Goal: Task Accomplishment & Management: Use online tool/utility

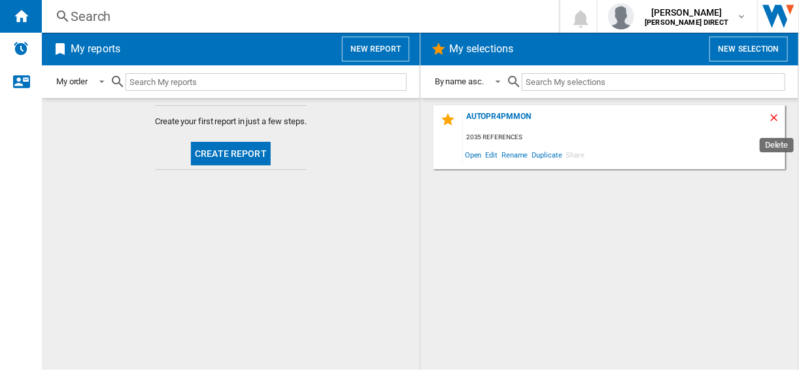
click at [778, 115] on ng-md-icon "Delete" at bounding box center [776, 120] width 16 height 16
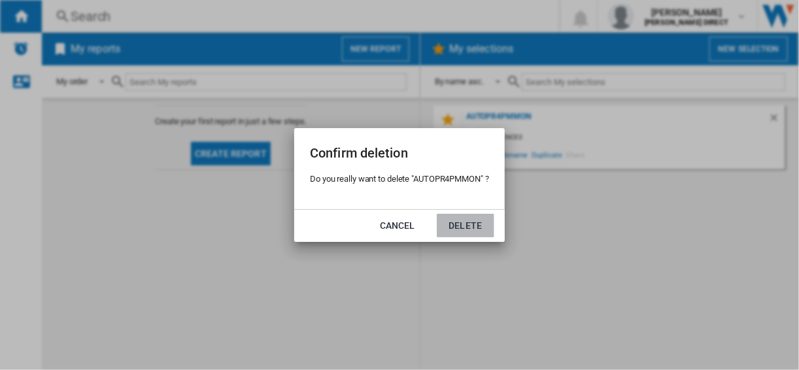
click at [473, 228] on button "Delete" at bounding box center [466, 226] width 58 height 24
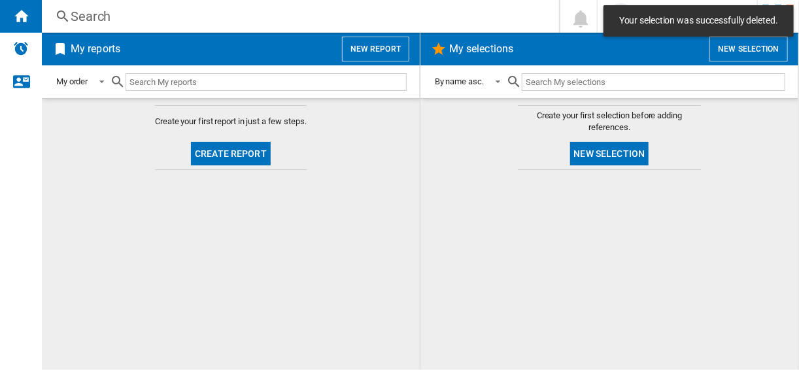
click at [737, 64] on div "My selections New selection" at bounding box center [609, 49] width 378 height 33
click at [736, 52] on button "New selection" at bounding box center [749, 49] width 78 height 25
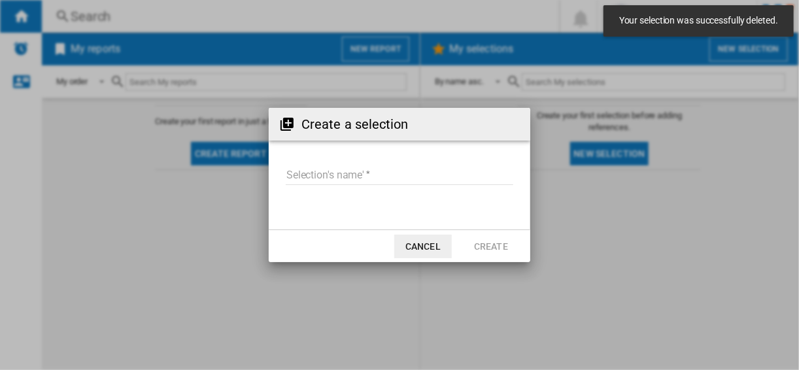
click at [312, 169] on input "Selection's name'" at bounding box center [400, 175] width 228 height 20
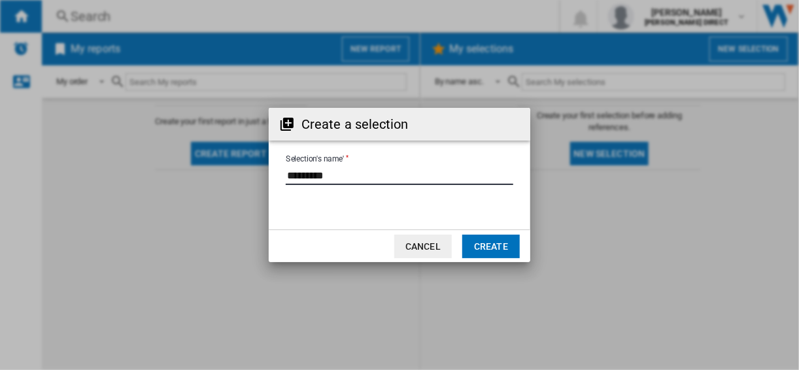
type input "*********"
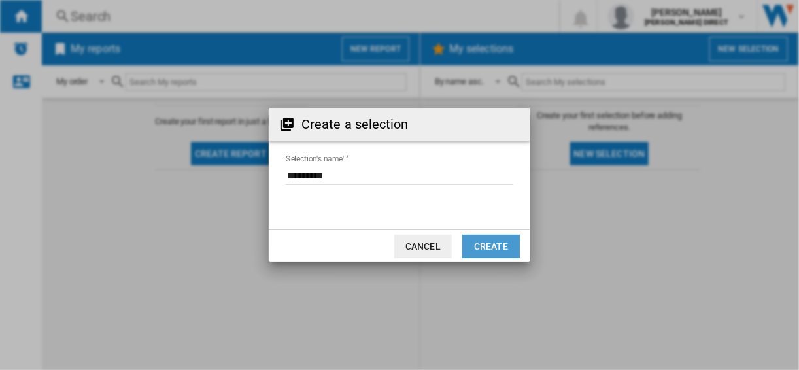
click at [479, 235] on button "Create" at bounding box center [491, 247] width 58 height 24
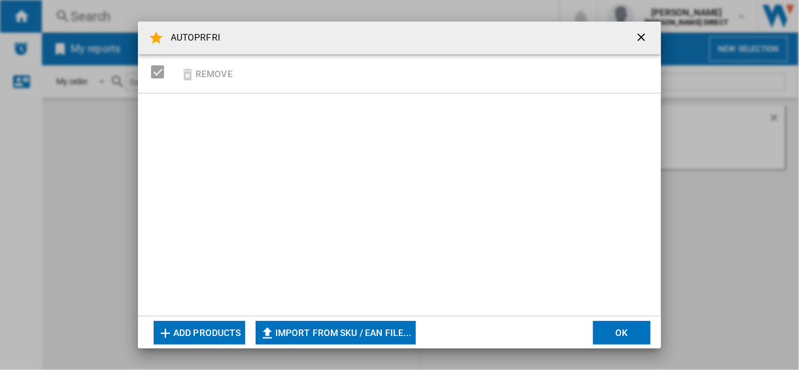
click at [371, 330] on button "Import from SKU / EAN file..." at bounding box center [336, 333] width 160 height 24
type input "**********"
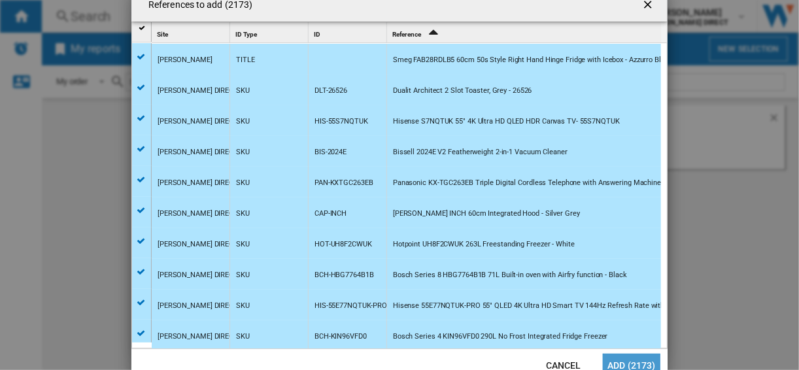
click at [632, 359] on button "Add (2173)" at bounding box center [632, 366] width 58 height 24
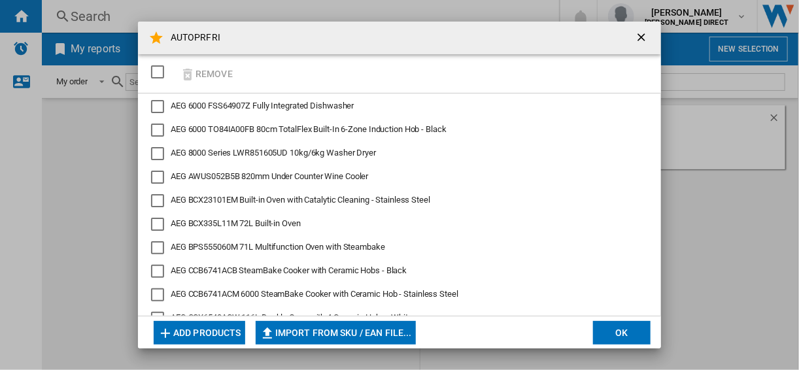
click at [341, 327] on button "Import from SKU / EAN file..." at bounding box center [336, 333] width 160 height 24
click at [630, 332] on button "OK" at bounding box center [622, 333] width 58 height 24
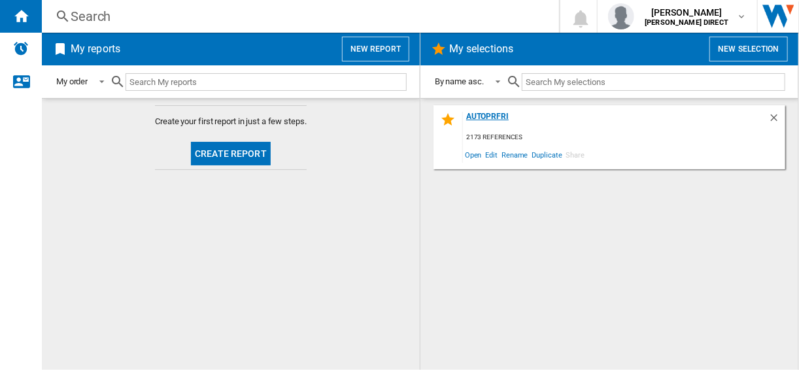
click at [477, 116] on div "AUTOPRFRI" at bounding box center [615, 121] width 305 height 18
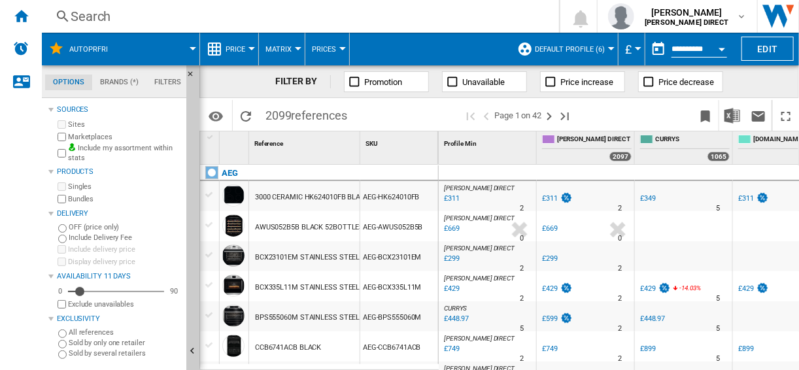
click at [546, 59] on button "Default profile (6)" at bounding box center [573, 49] width 77 height 33
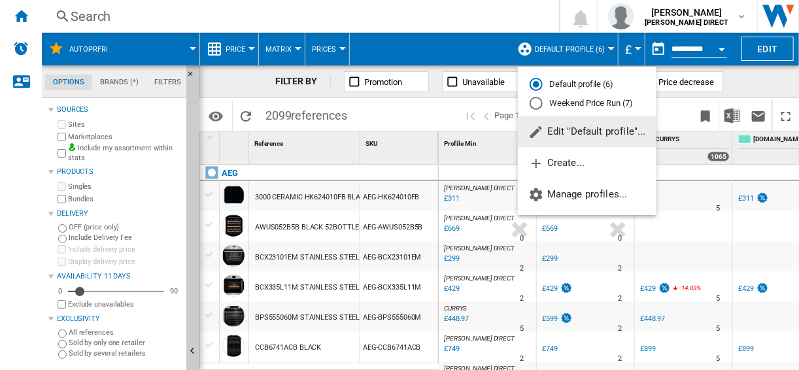
click at [553, 99] on md-radio-button "Weekend Price Run (7)" at bounding box center [587, 103] width 115 height 12
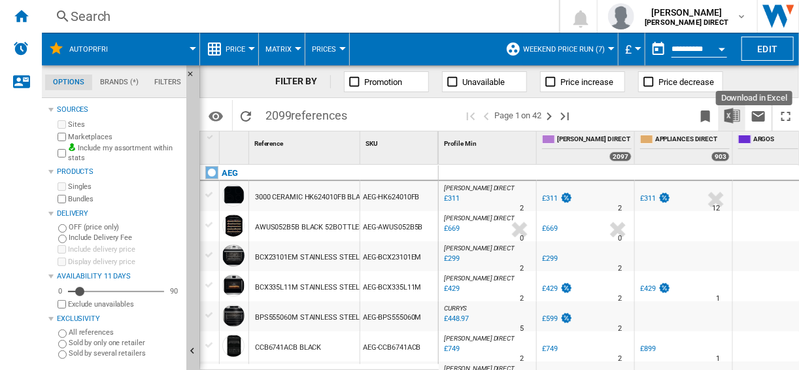
click at [731, 114] on img "Download in Excel" at bounding box center [733, 116] width 16 height 16
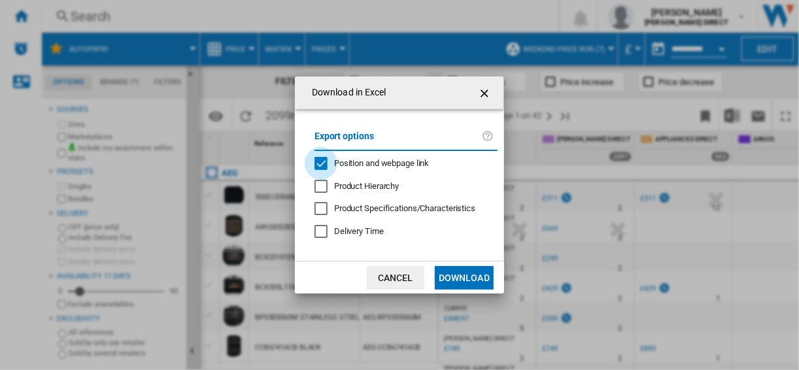
click at [328, 163] on div "Position and webpage link" at bounding box center [321, 163] width 13 height 13
click at [452, 268] on button "Download" at bounding box center [464, 278] width 59 height 24
